Goal: Obtain resource: Download file/media

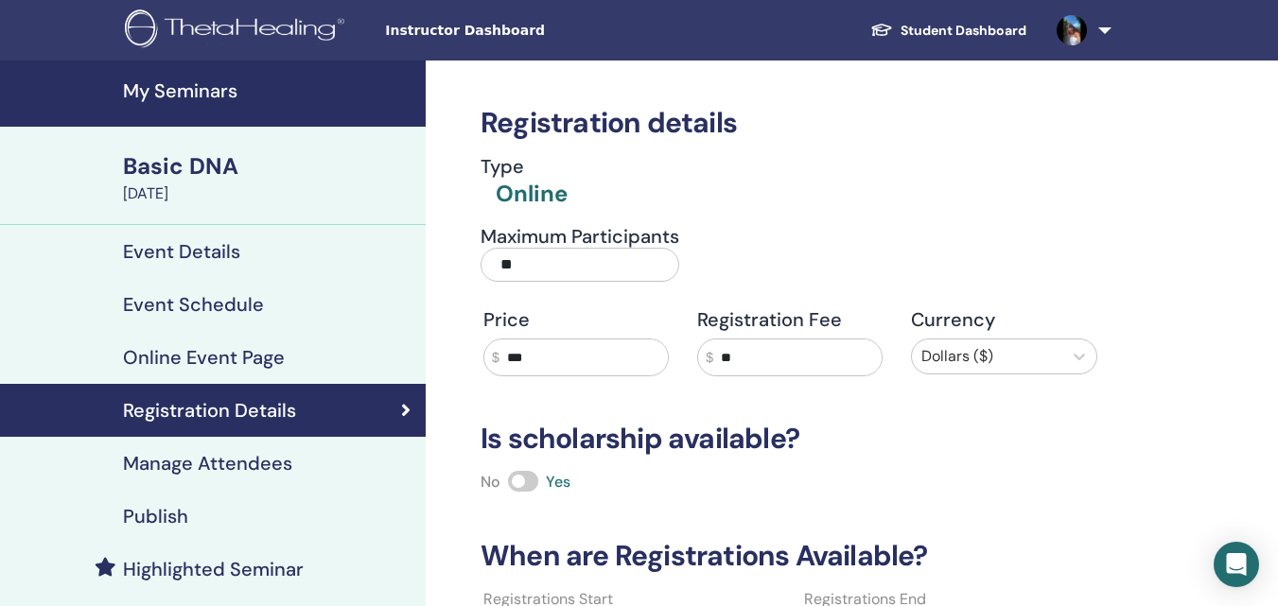
click at [174, 89] on h4 "My Seminars" at bounding box center [268, 90] width 291 height 23
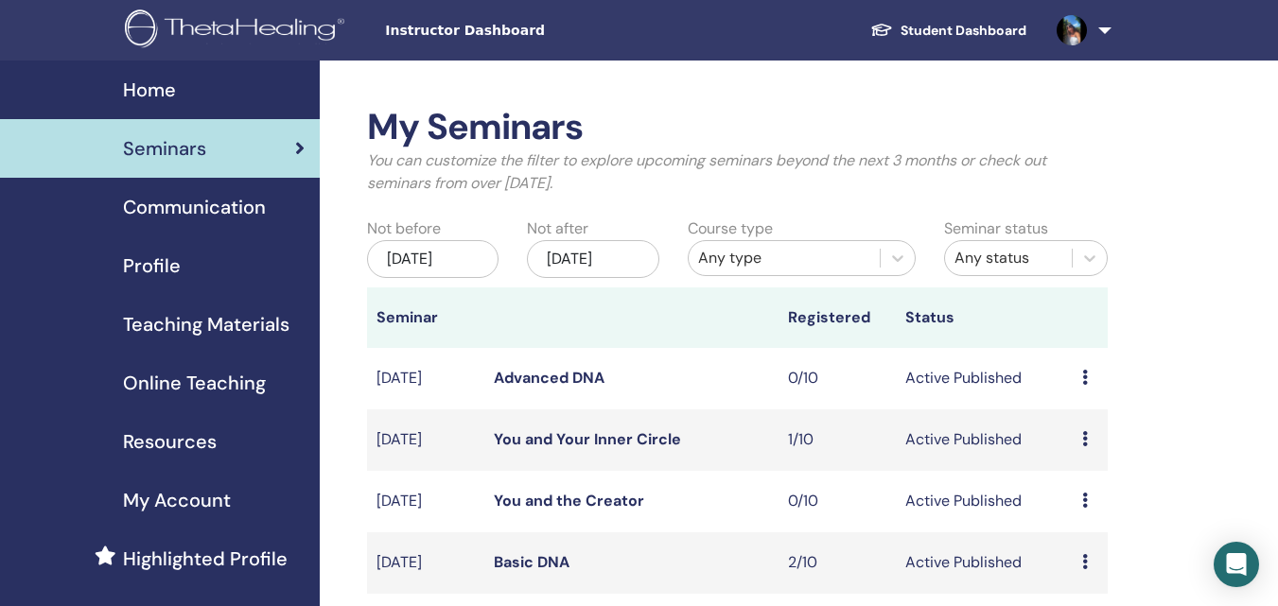
click at [240, 323] on span "Teaching Materials" at bounding box center [206, 324] width 166 height 28
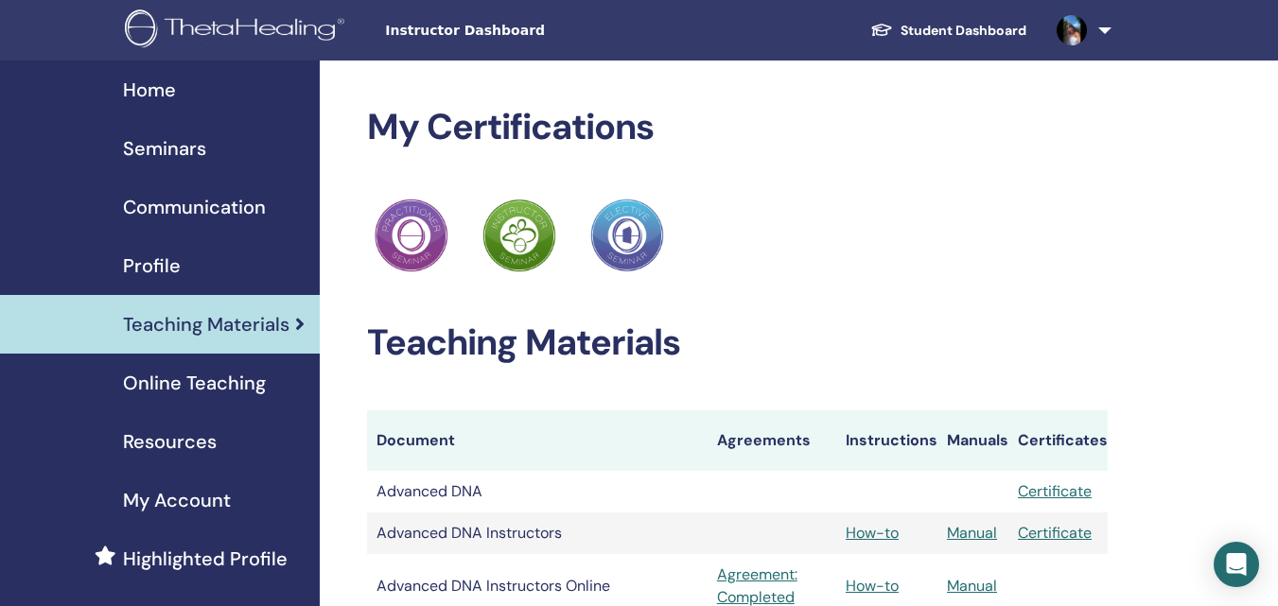
click at [222, 372] on span "Online Teaching" at bounding box center [194, 383] width 143 height 28
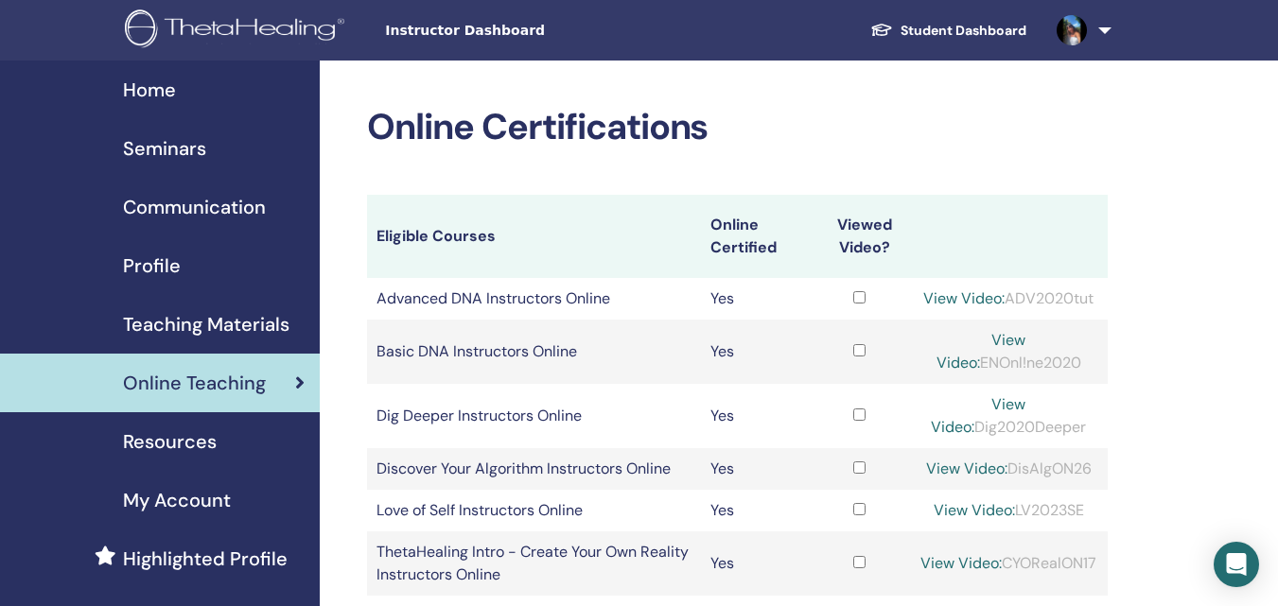
click at [227, 322] on span "Teaching Materials" at bounding box center [206, 324] width 166 height 28
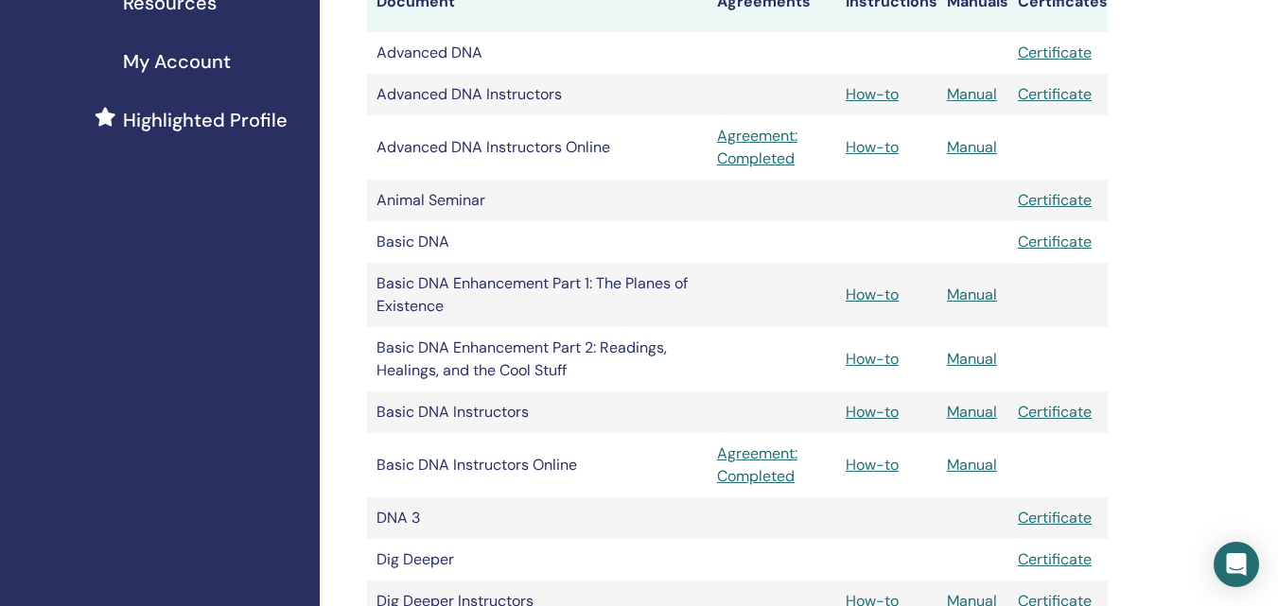
scroll to position [473, 0]
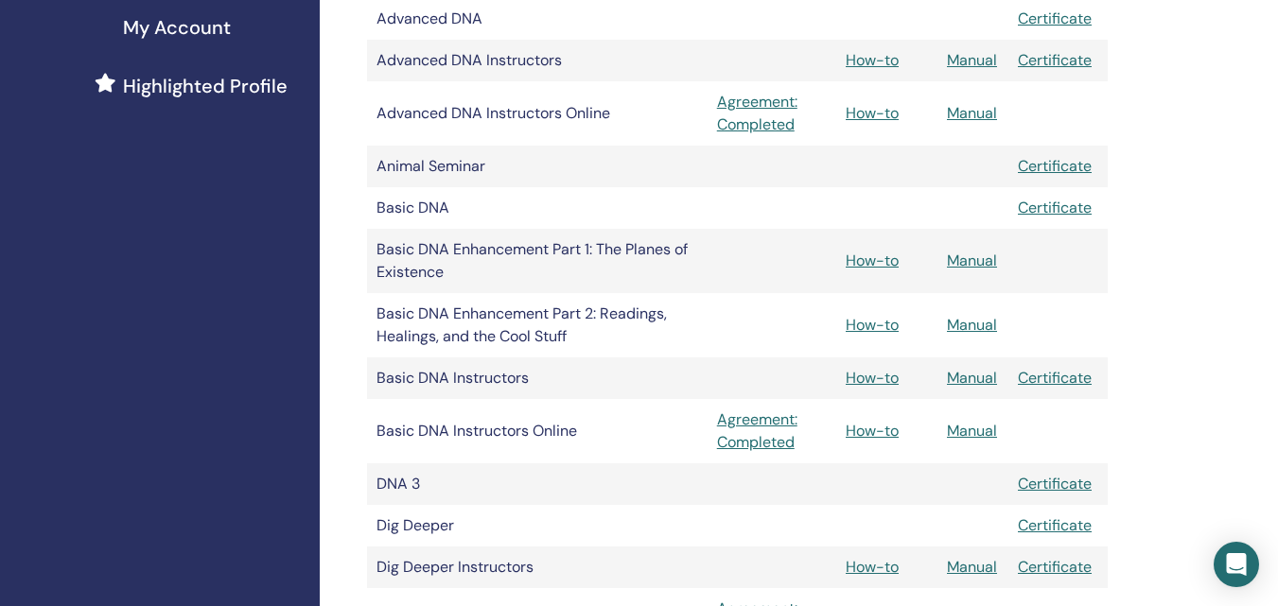
click at [979, 365] on td "Manual" at bounding box center [972, 379] width 71 height 42
click at [979, 375] on link "Manual" at bounding box center [972, 378] width 50 height 20
